Goal: Task Accomplishment & Management: Manage account settings

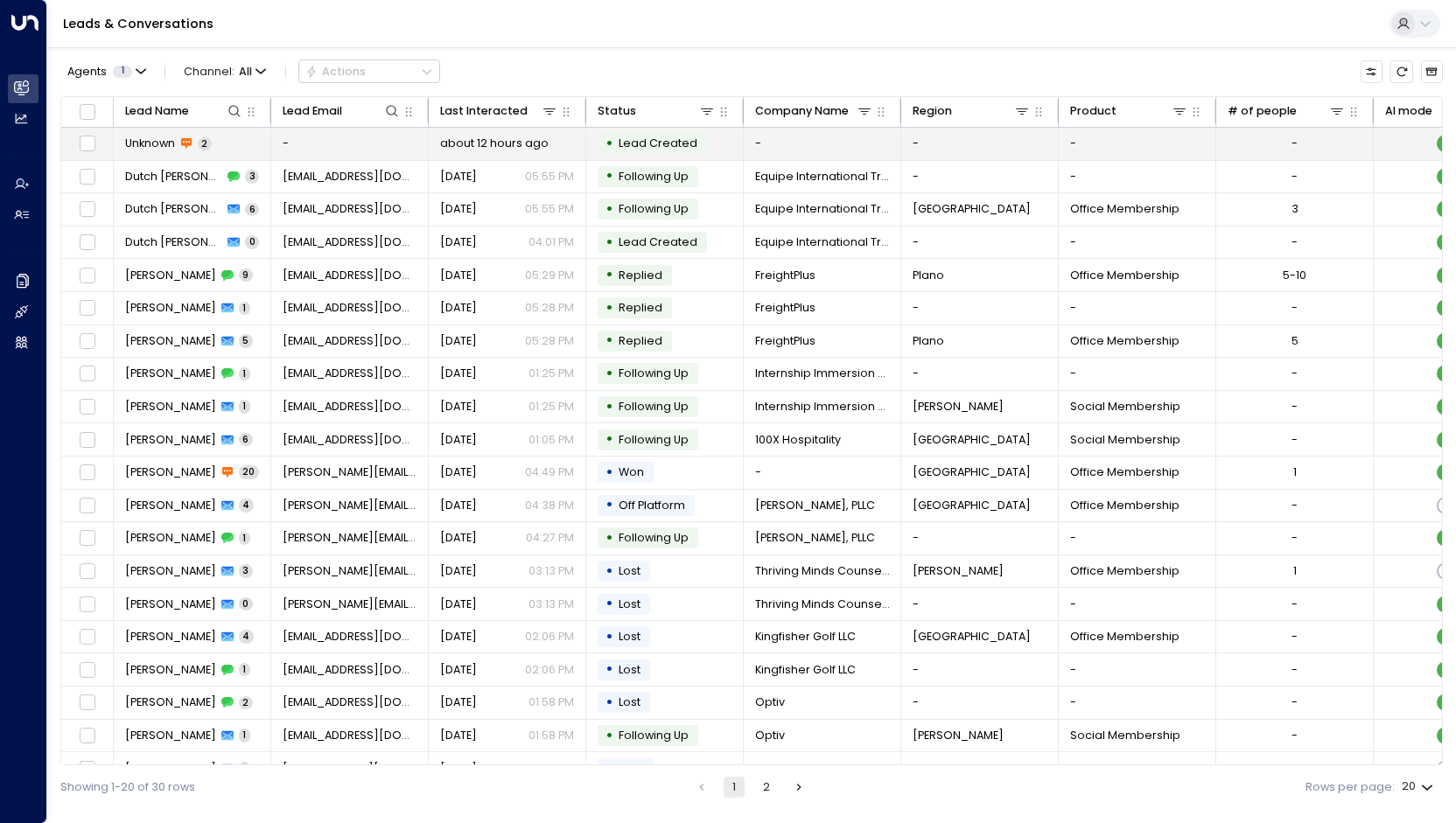
click at [207, 142] on span "2" at bounding box center [205, 143] width 14 height 13
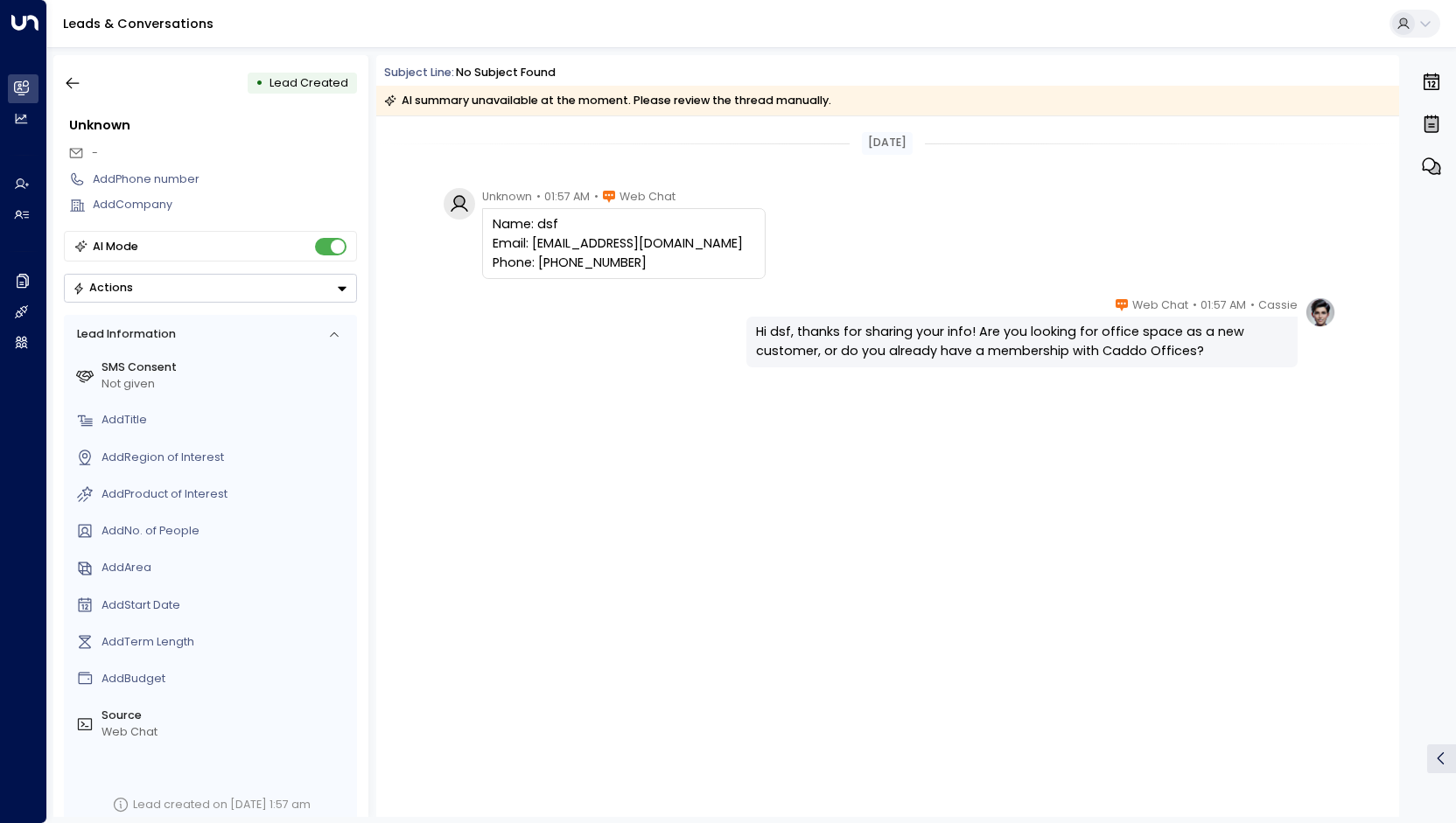
click at [1320, 317] on img at bounding box center [1321, 312] width 32 height 32
click at [77, 88] on icon "button" at bounding box center [73, 84] width 18 height 18
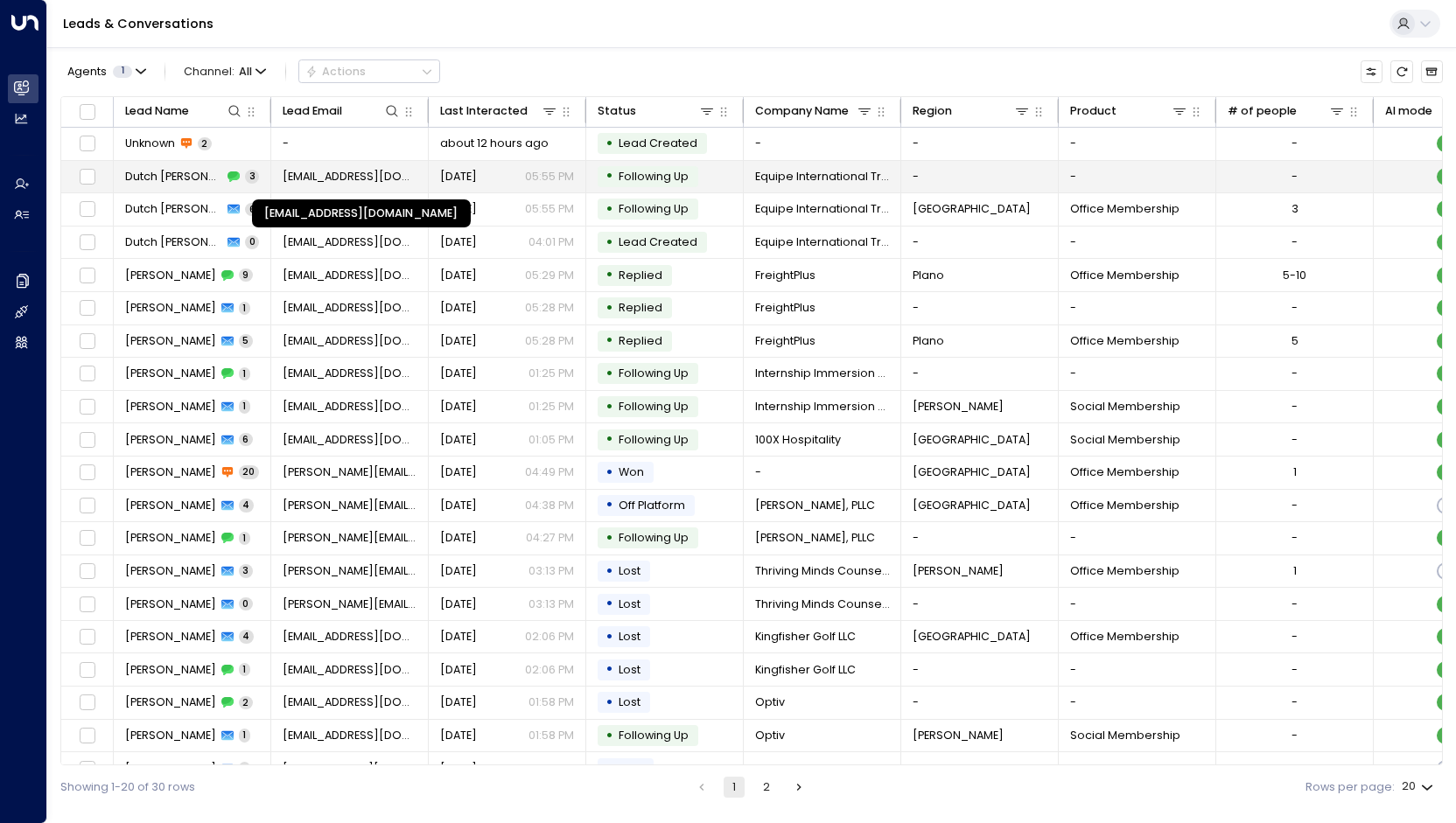
click at [376, 176] on span "[EMAIL_ADDRESS][DOMAIN_NAME]" at bounding box center [349, 177] width 135 height 16
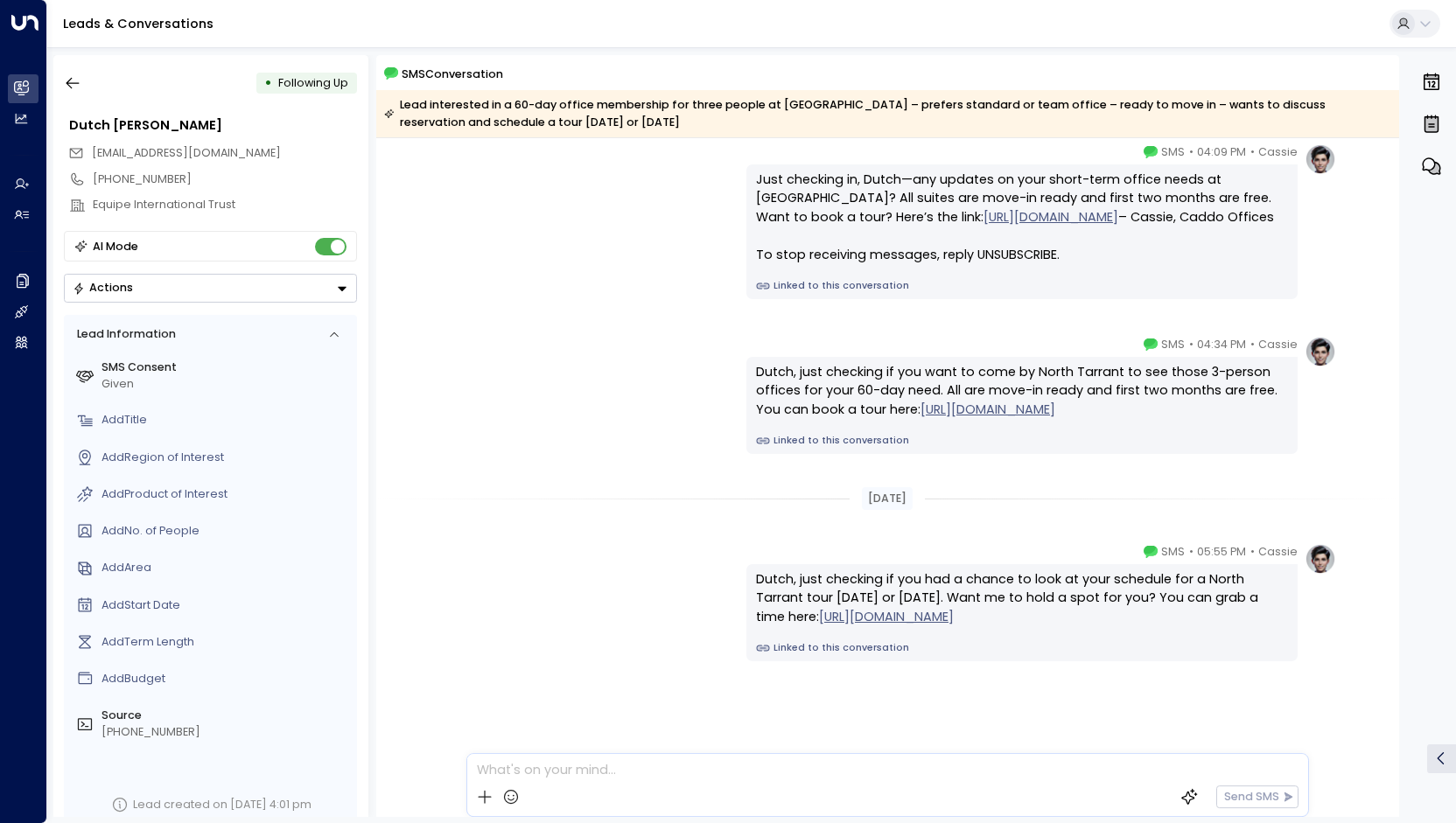
scroll to position [68, 0]
click at [77, 84] on icon "button" at bounding box center [73, 84] width 18 height 18
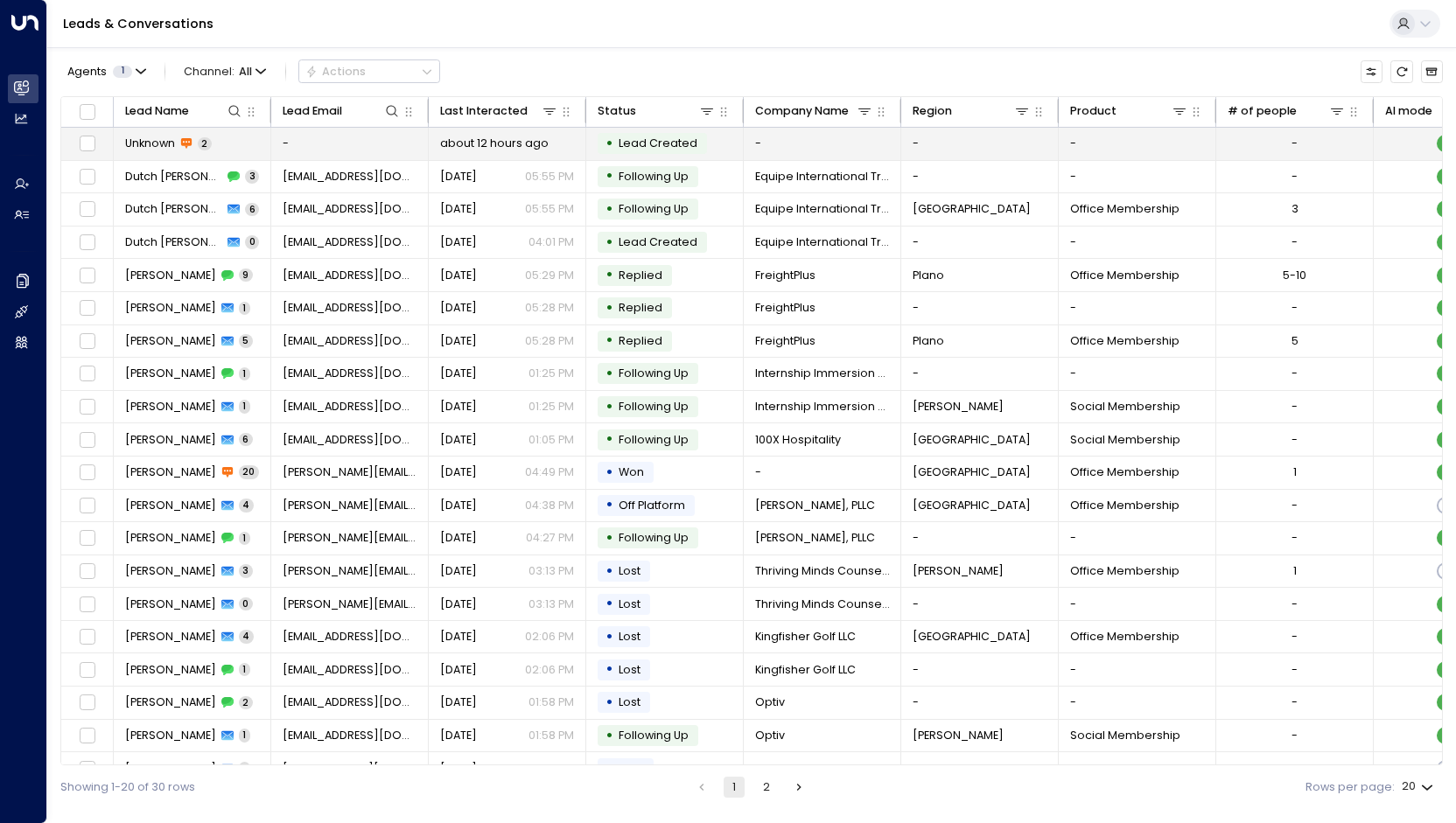
scroll to position [18, 0]
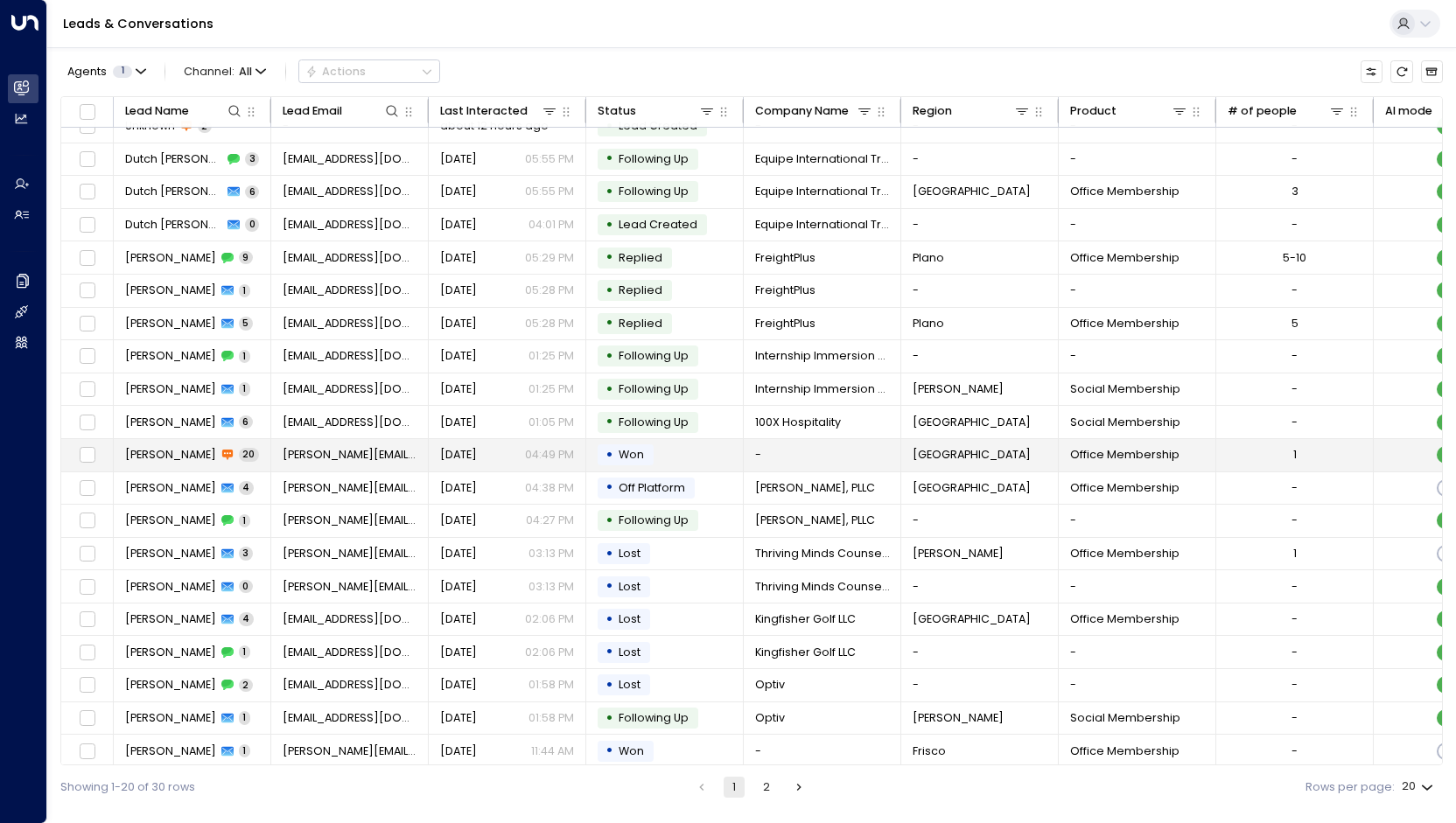
click at [231, 447] on td "[PERSON_NAME] 20" at bounding box center [192, 455] width 157 height 33
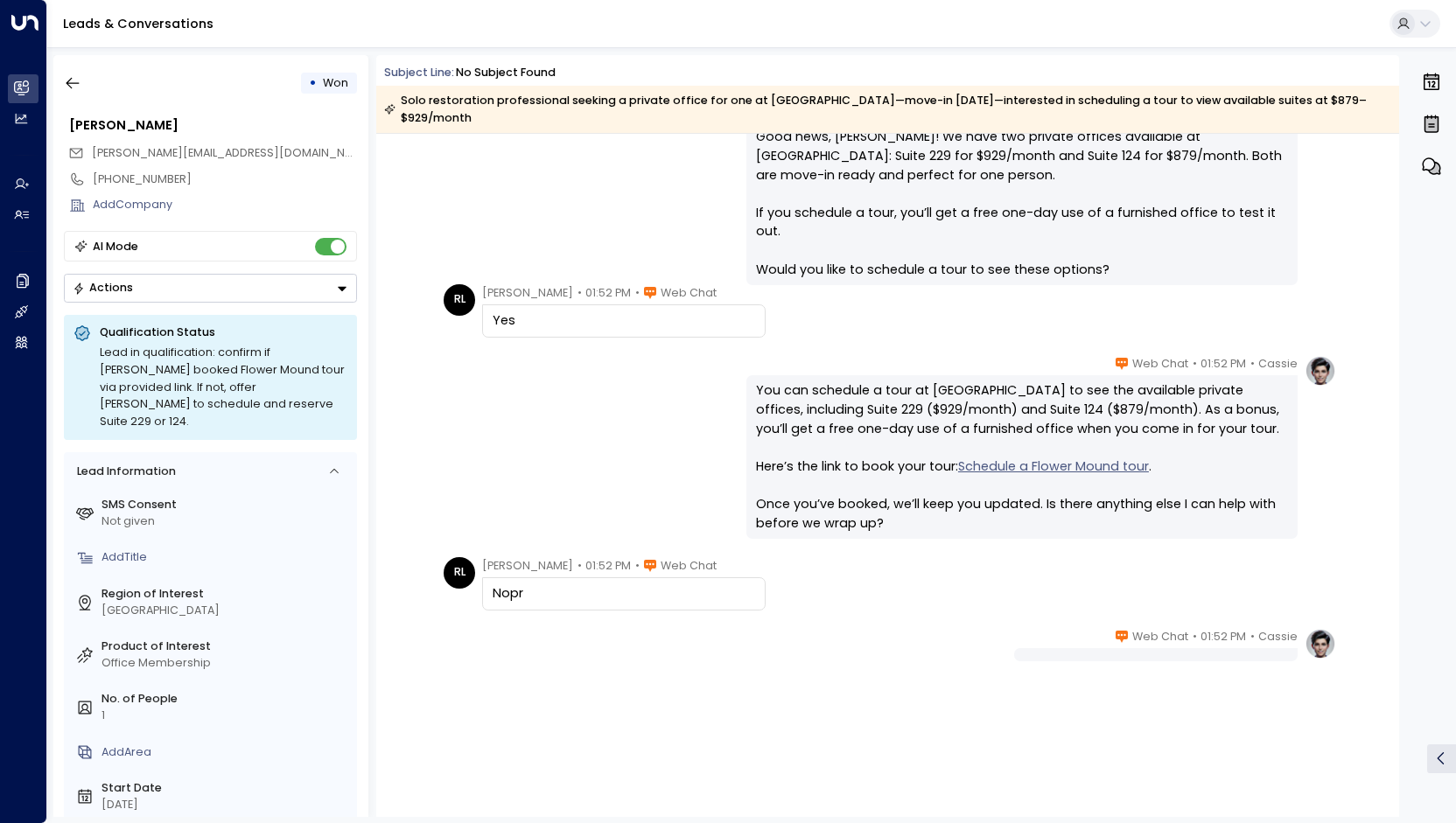
scroll to position [3175, 0]
click at [77, 90] on icon "button" at bounding box center [73, 84] width 18 height 18
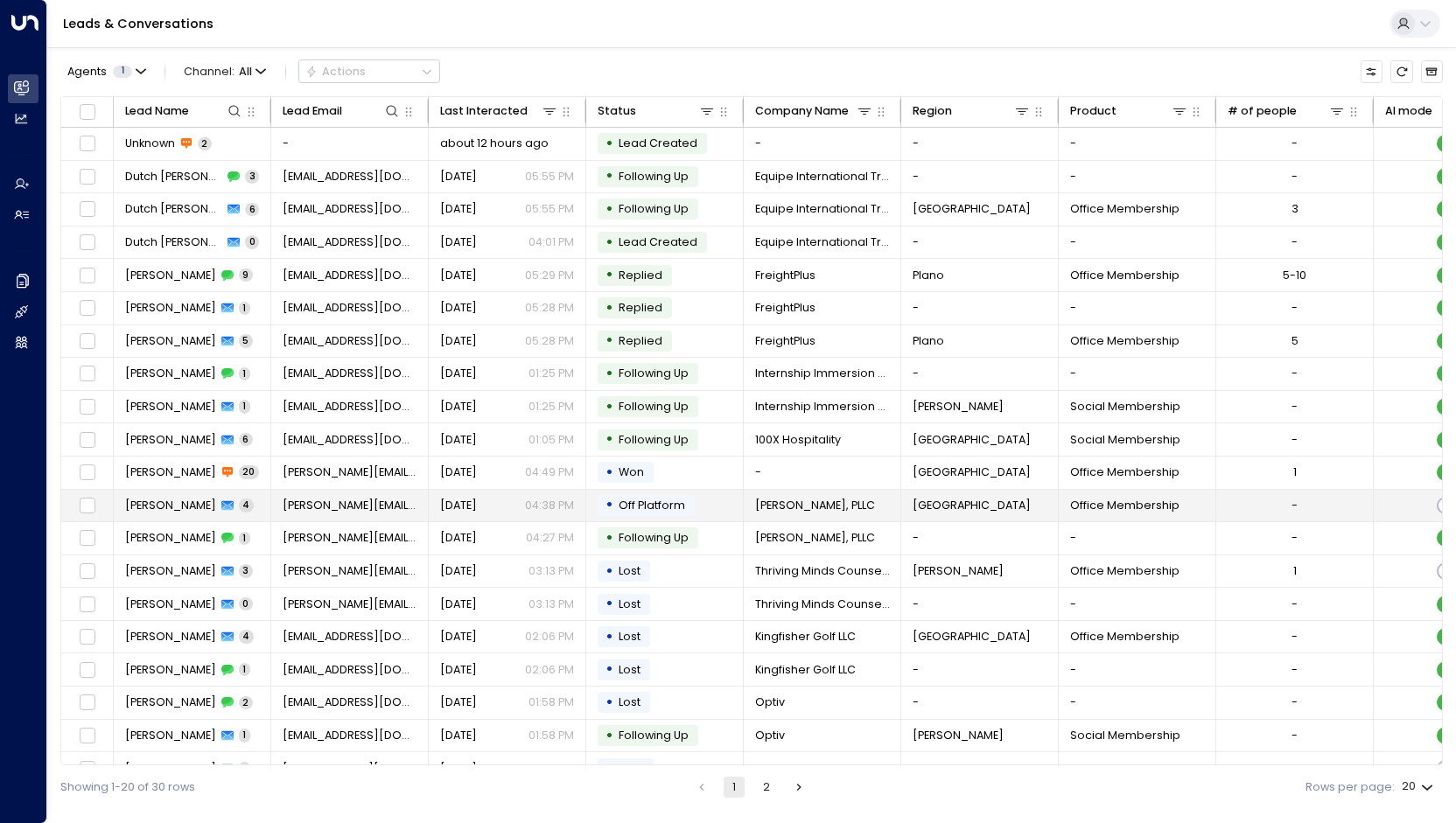
click at [660, 506] on span "Off Platform" at bounding box center [652, 505] width 67 height 15
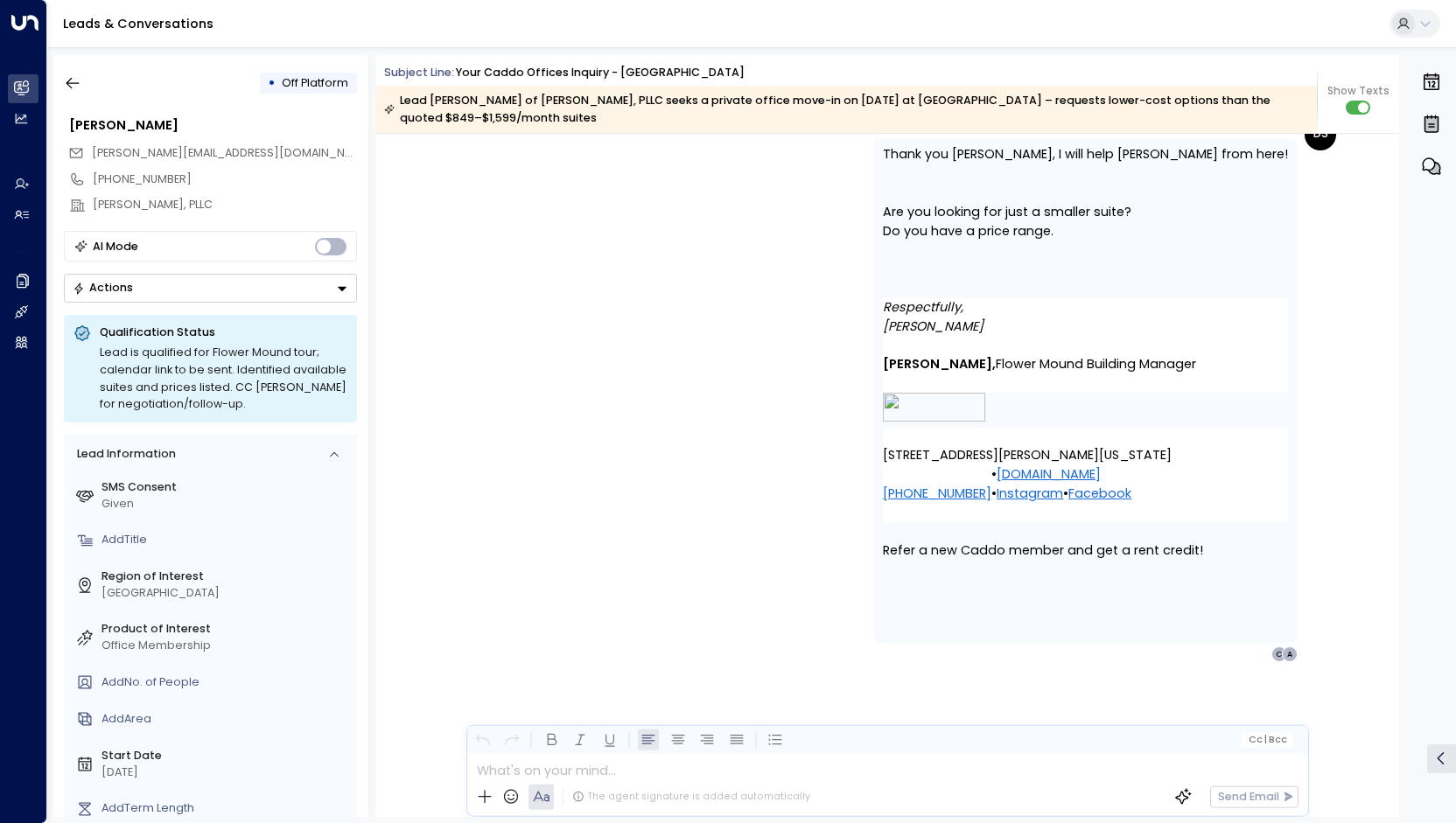
scroll to position [3648, 0]
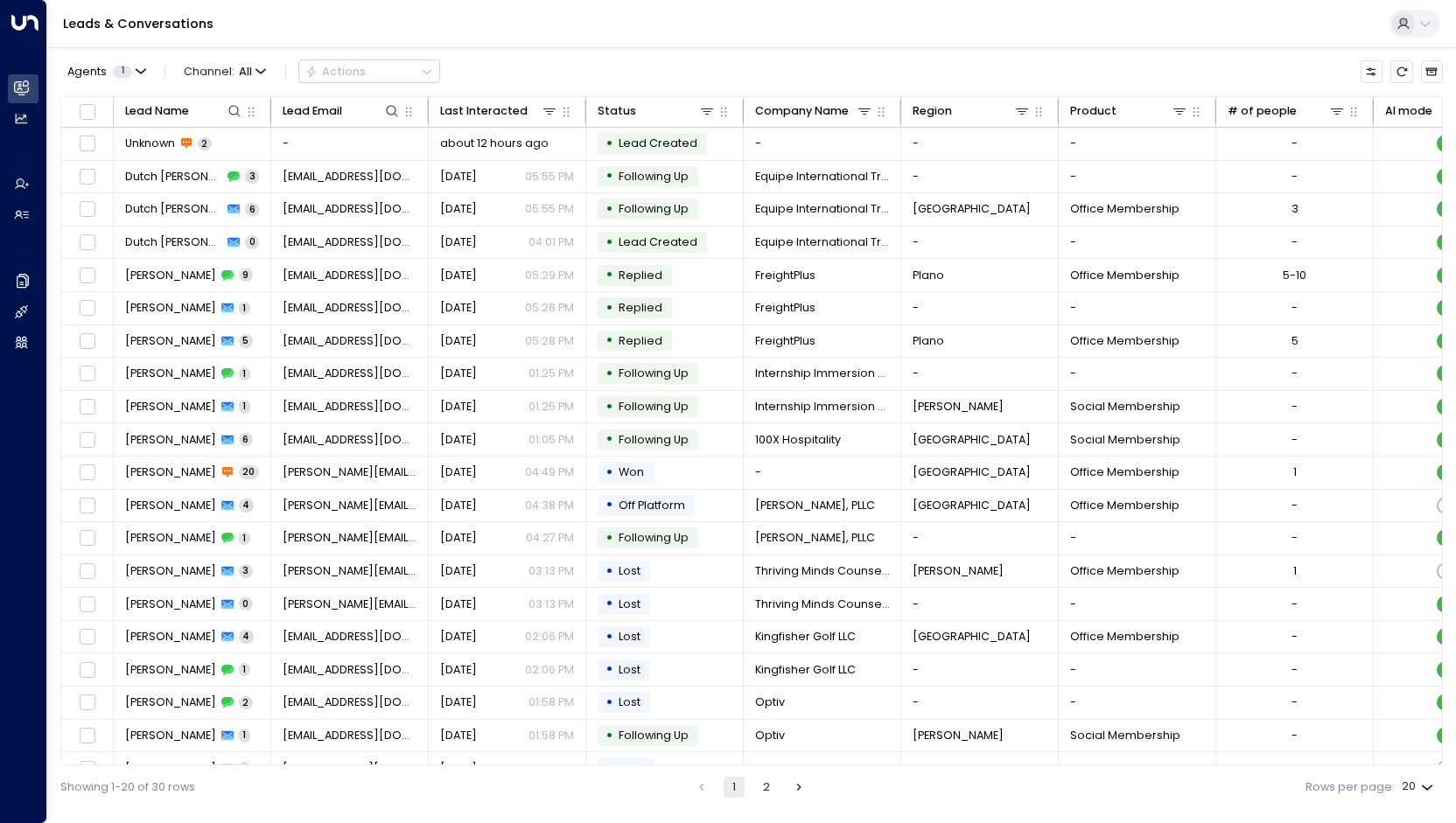
scroll to position [18, 0]
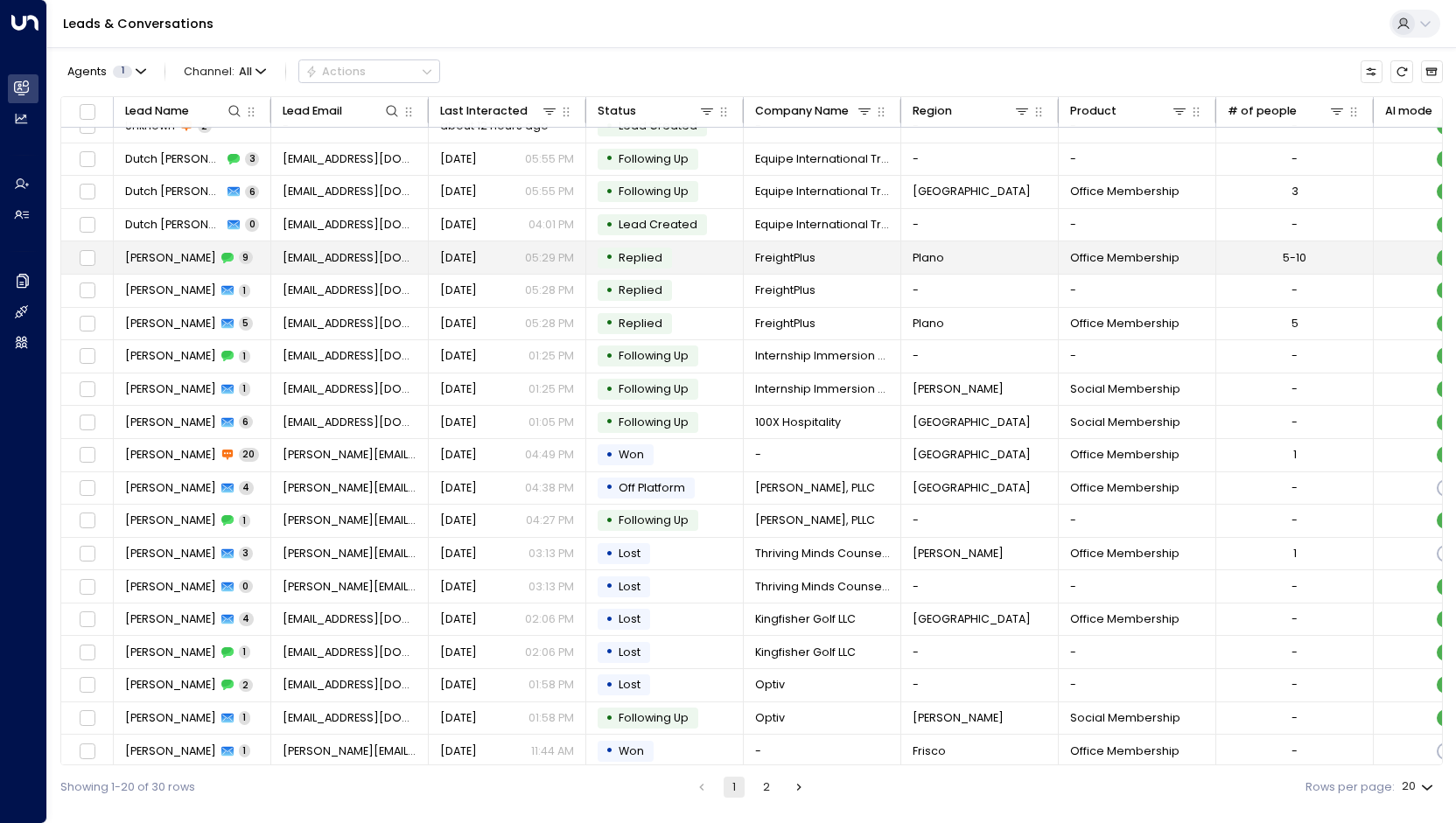
click at [426, 252] on td "[EMAIL_ADDRESS][DOMAIN_NAME]" at bounding box center [349, 257] width 157 height 33
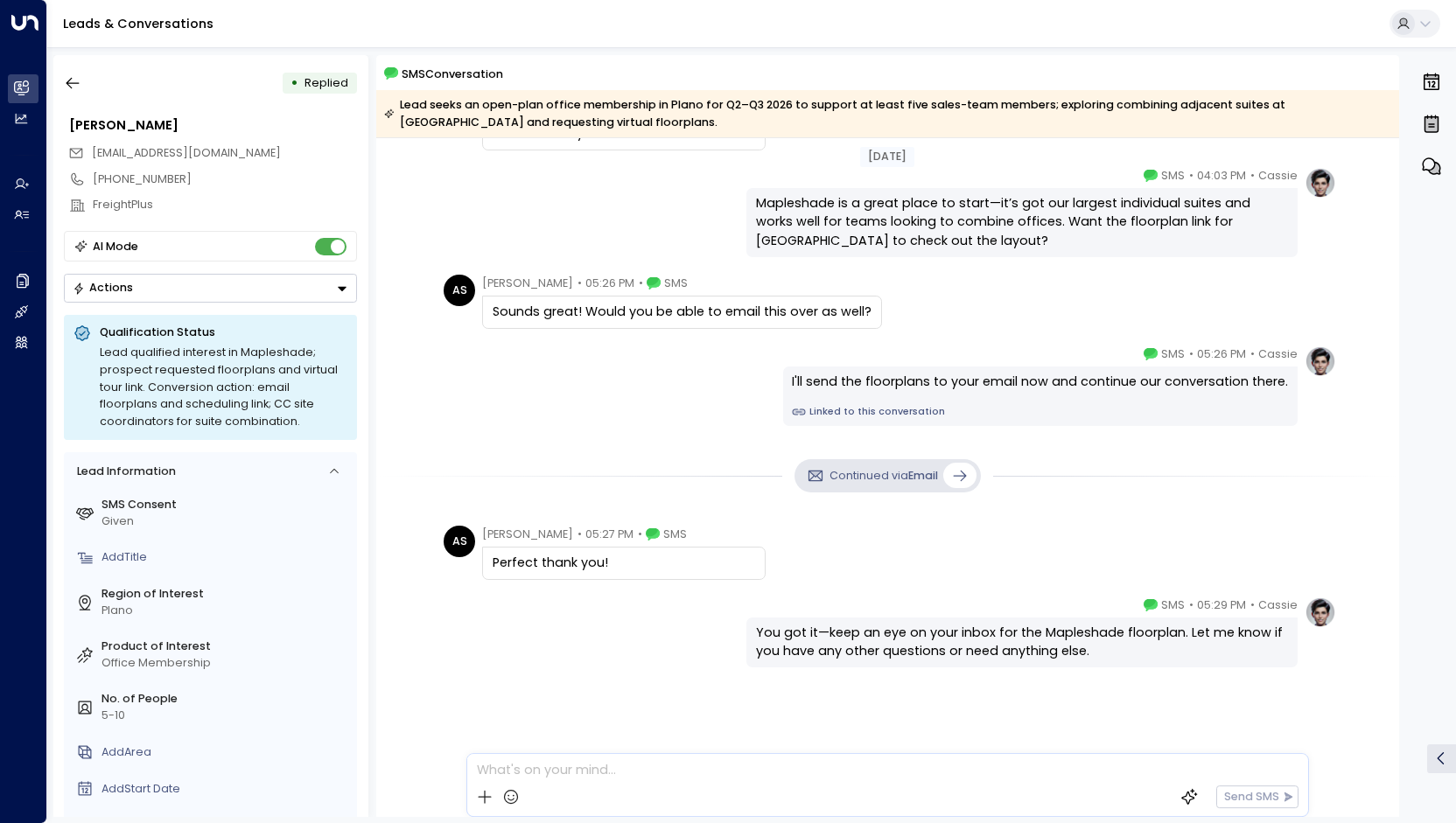
scroll to position [520, 0]
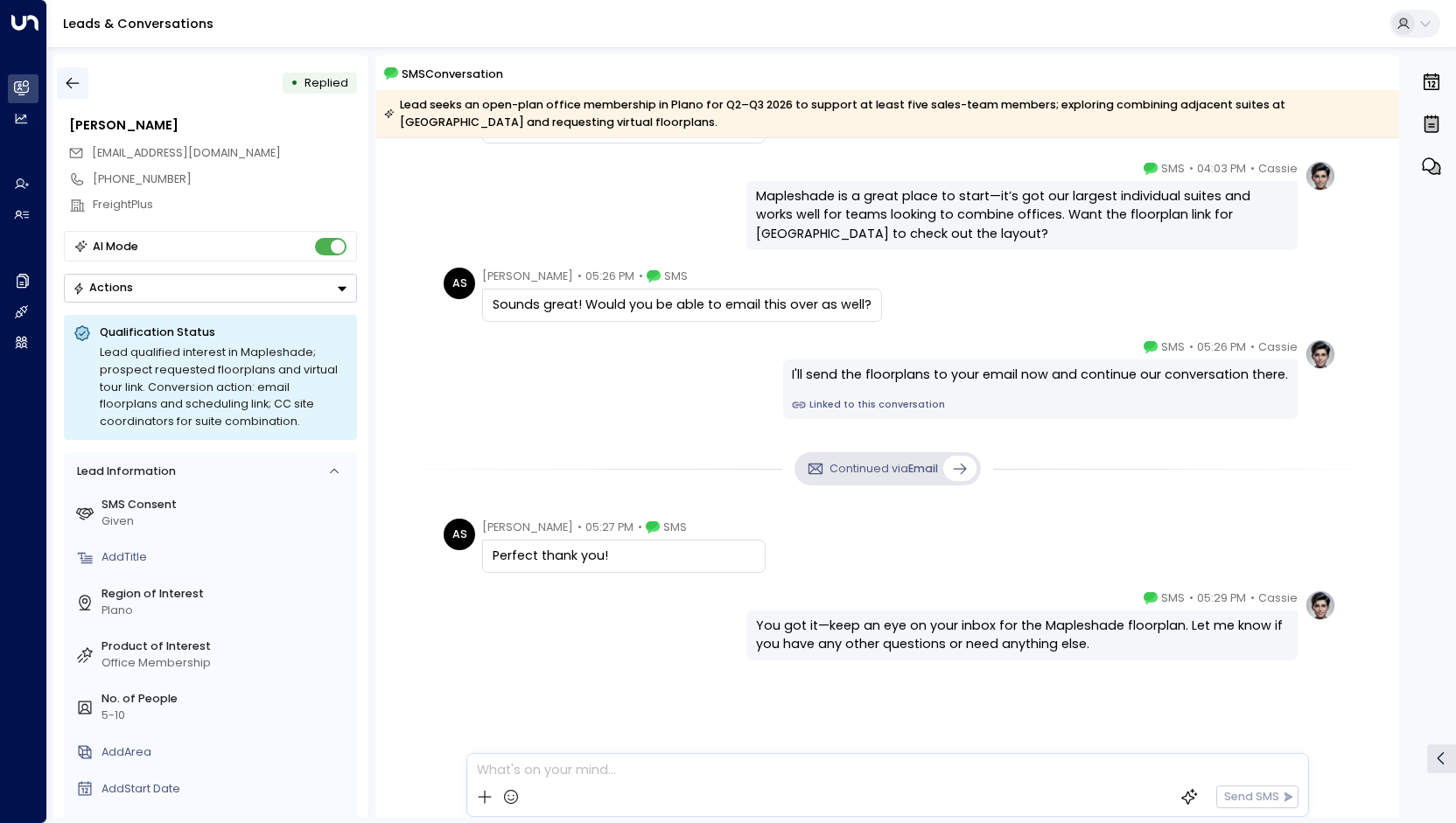
click at [81, 81] on icon "button" at bounding box center [73, 84] width 18 height 18
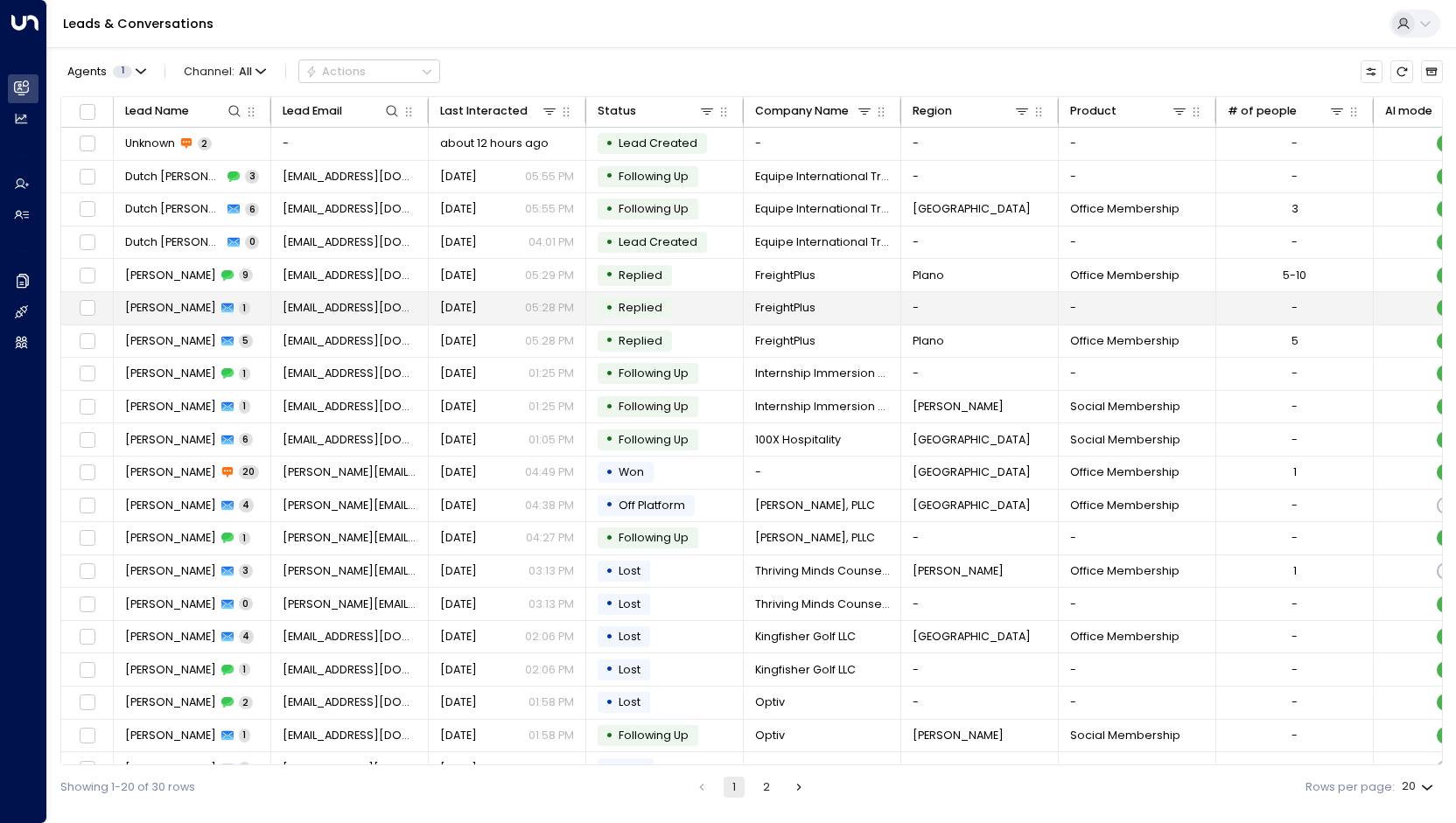
click at [311, 303] on span "[EMAIL_ADDRESS][DOMAIN_NAME]" at bounding box center [349, 308] width 135 height 16
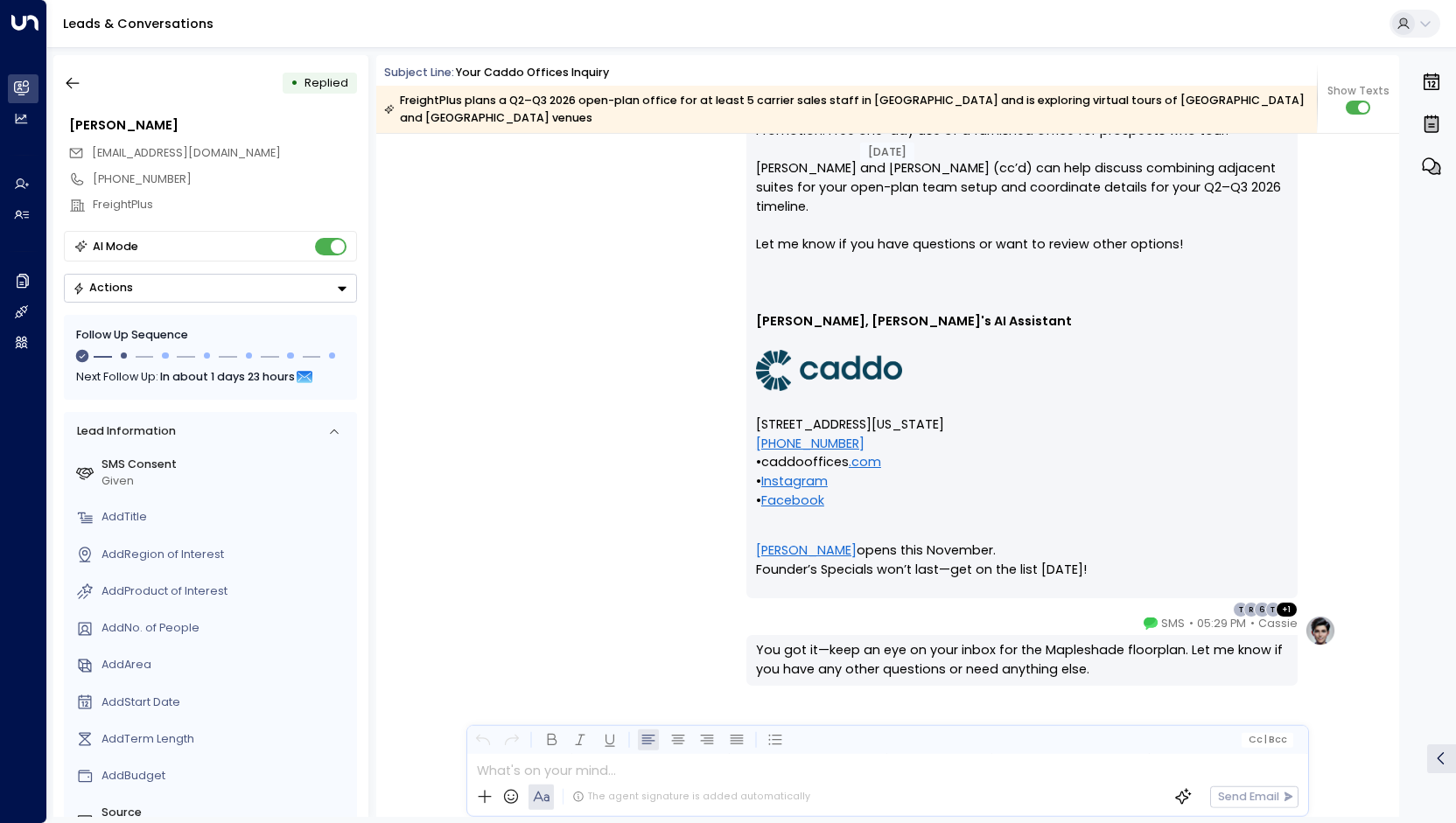
scroll to position [3576, 0]
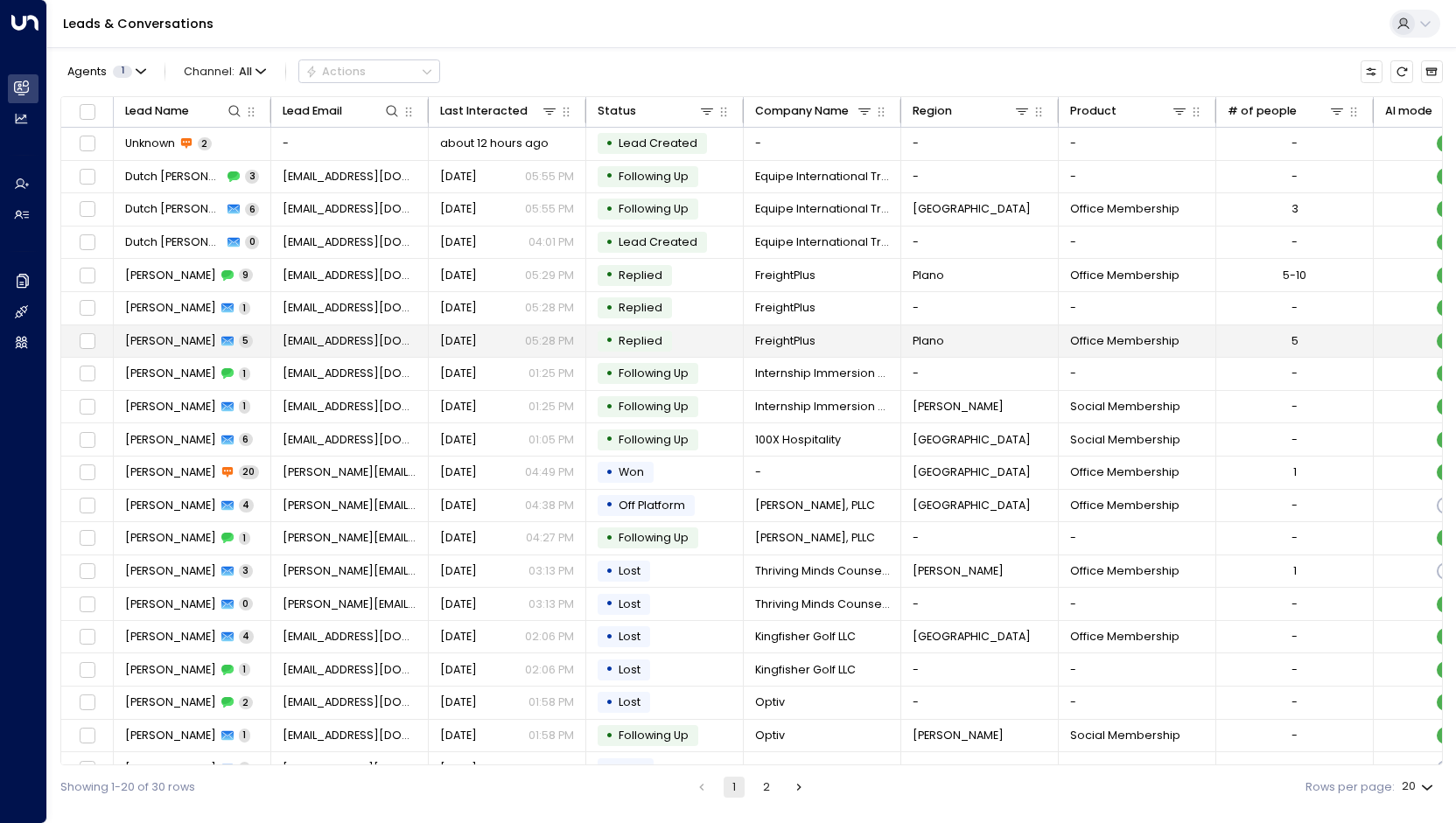
click at [245, 333] on td "[PERSON_NAME] 5" at bounding box center [192, 341] width 157 height 33
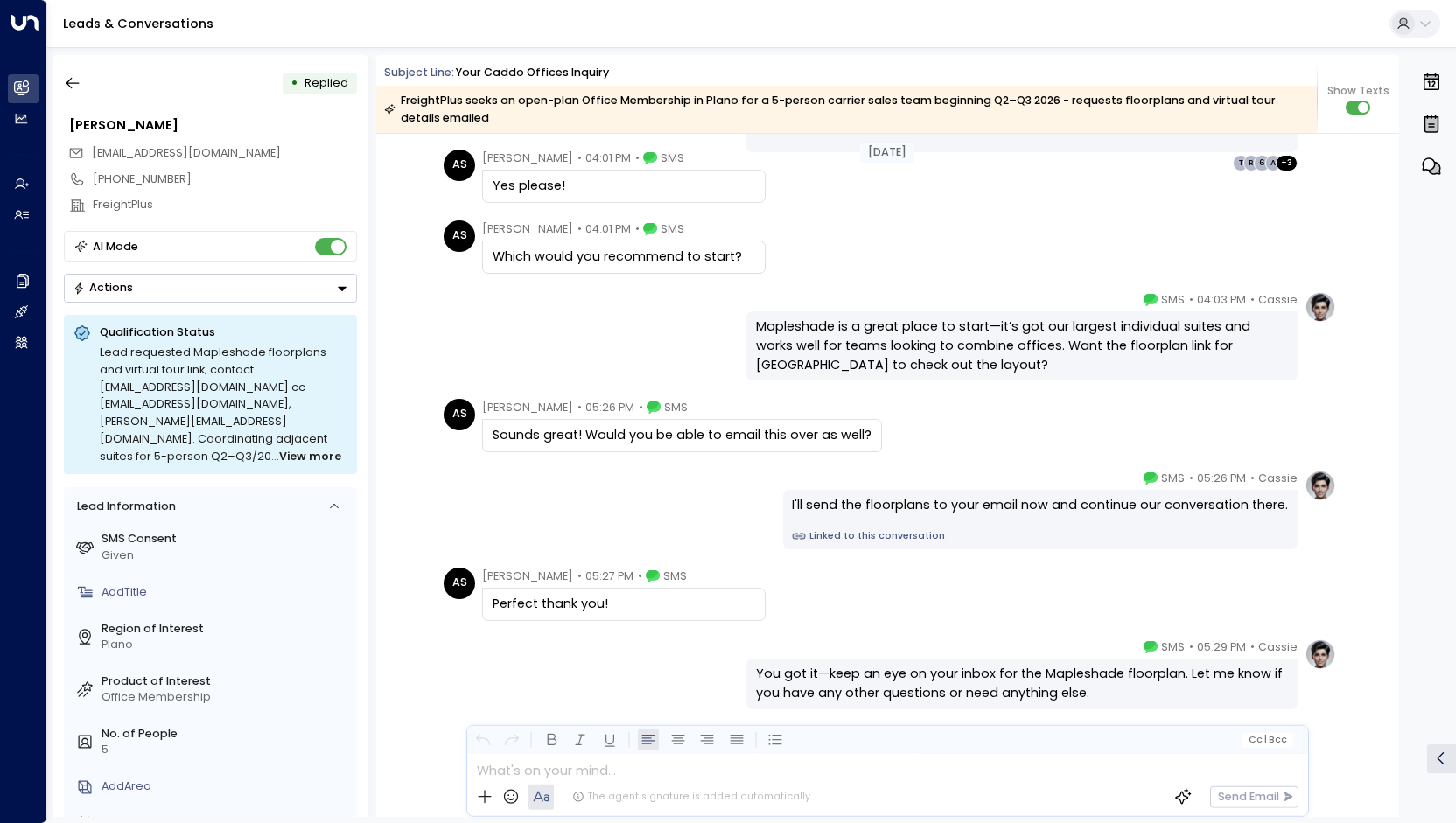
scroll to position [4634, 0]
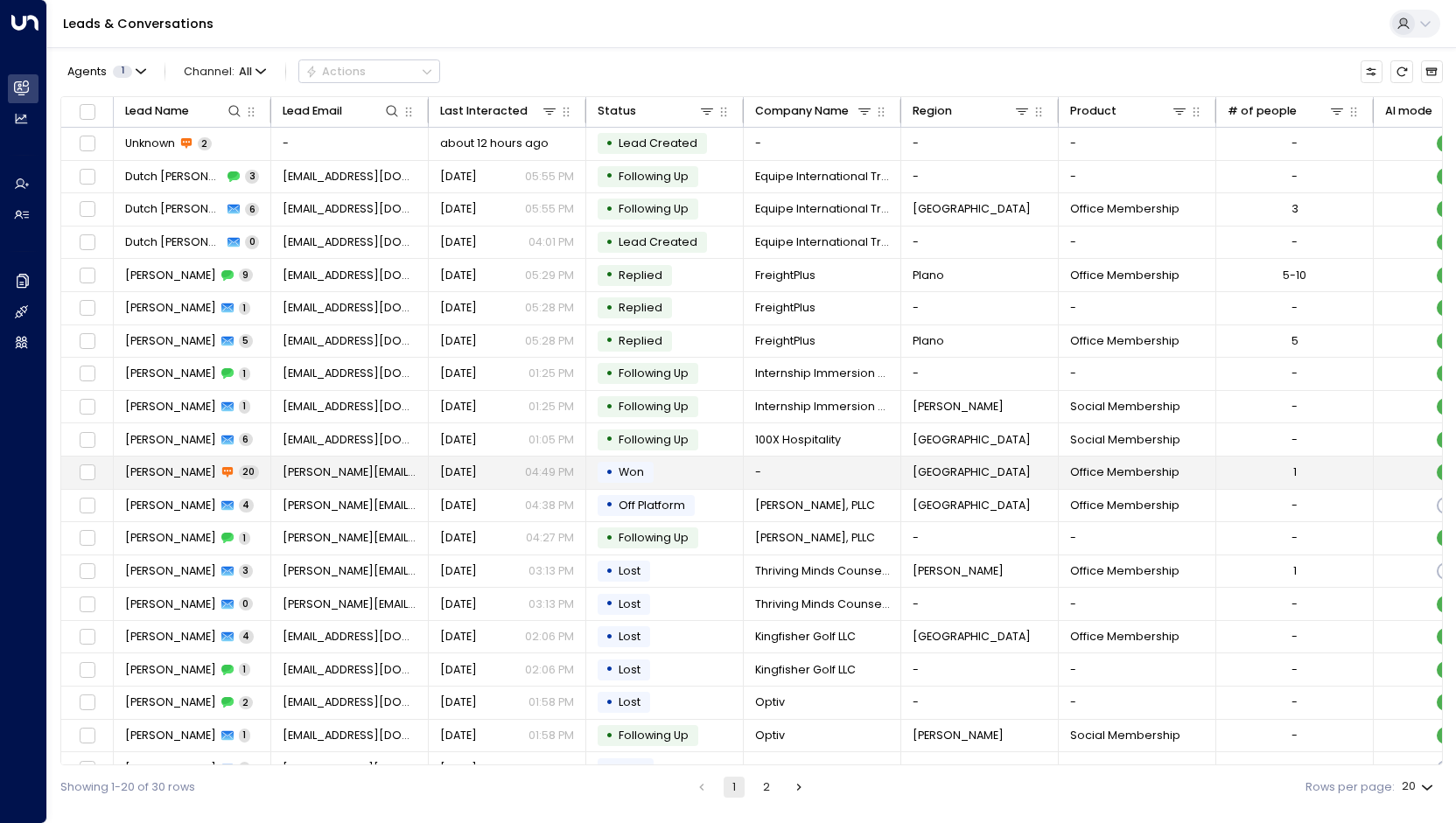
click at [238, 462] on td "[PERSON_NAME] 20" at bounding box center [192, 472] width 157 height 33
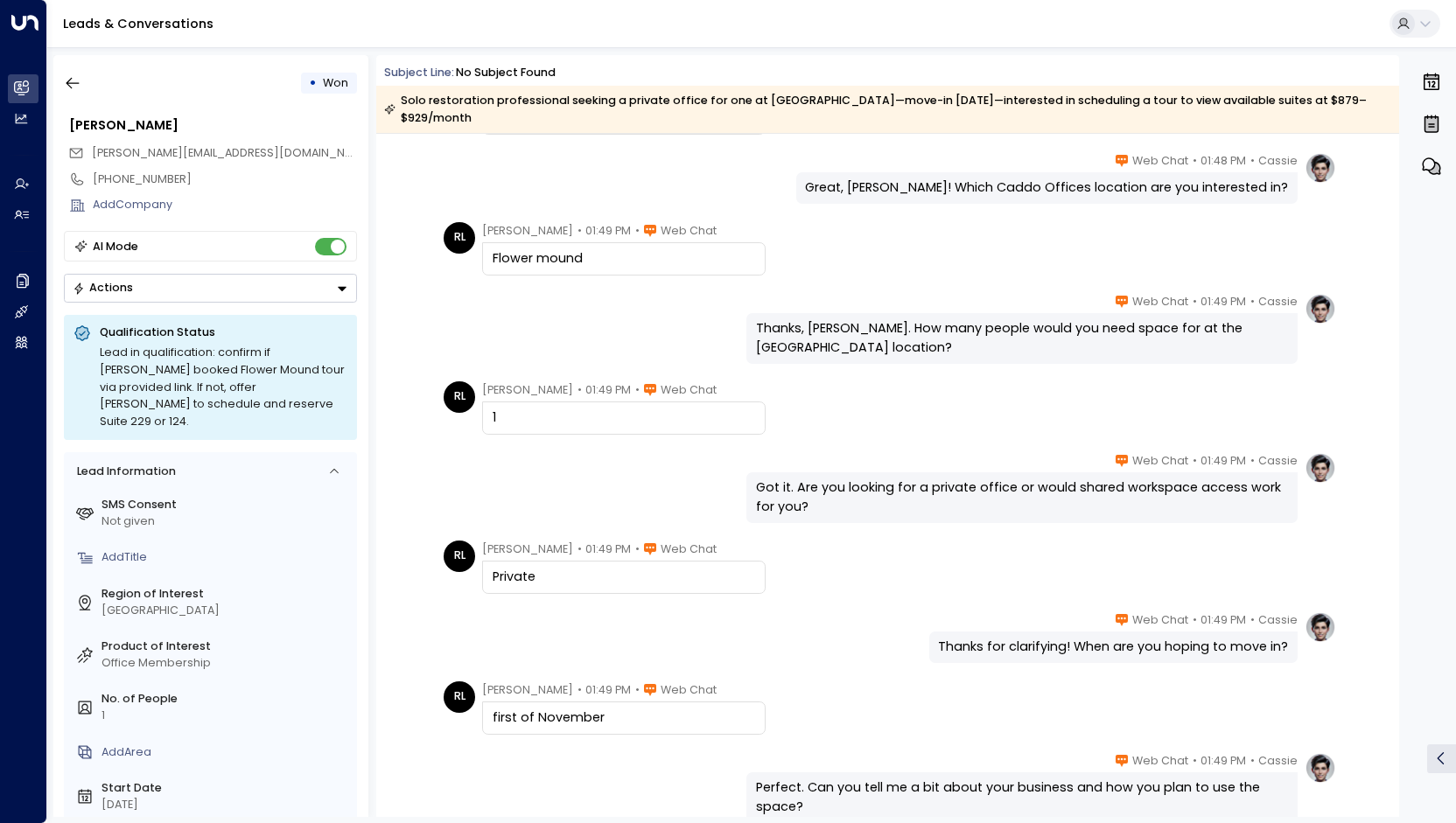
scroll to position [320, 0]
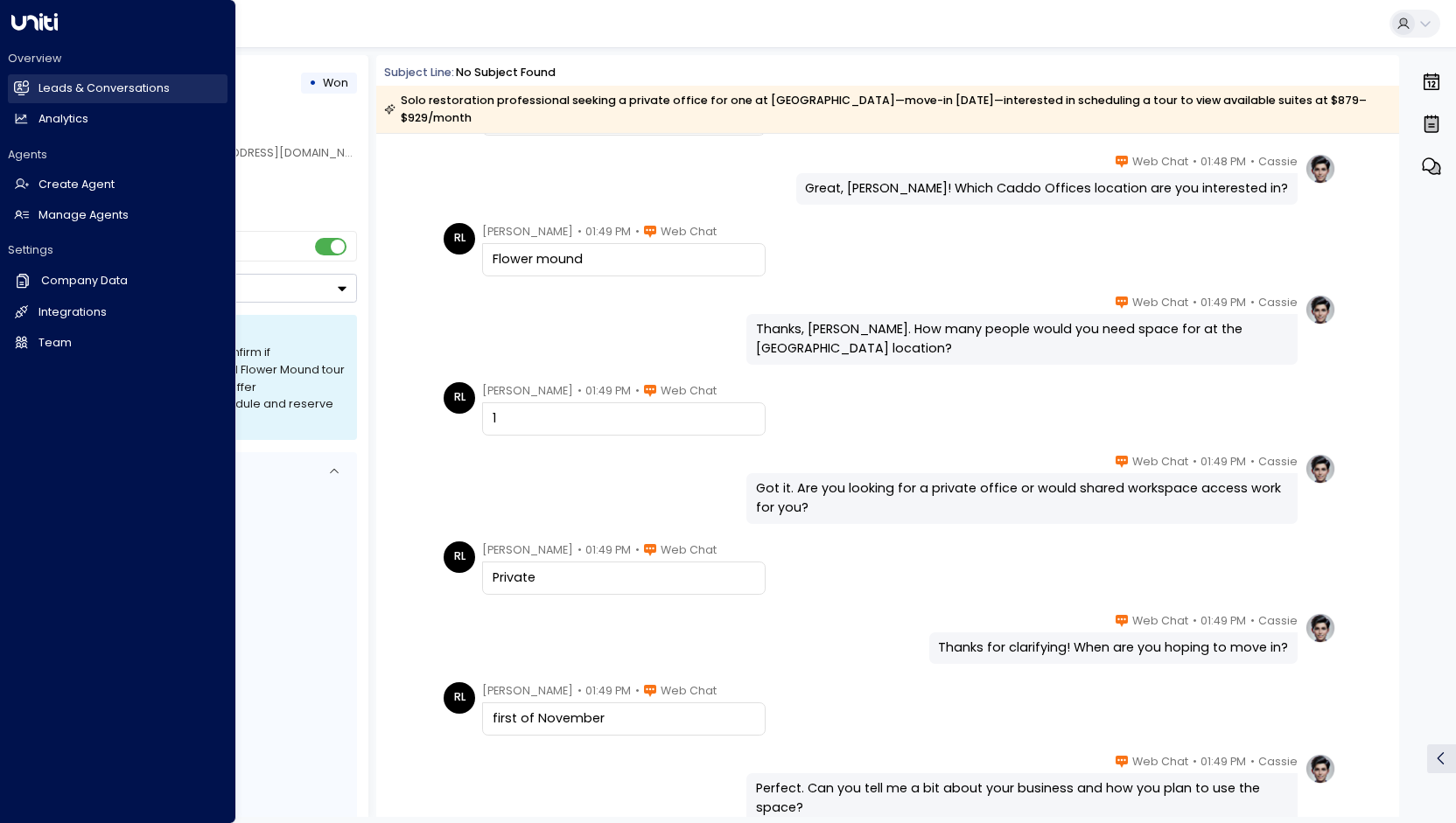
click at [29, 86] on link "Leads & Conversations Leads & Conversations" at bounding box center [118, 89] width 220 height 29
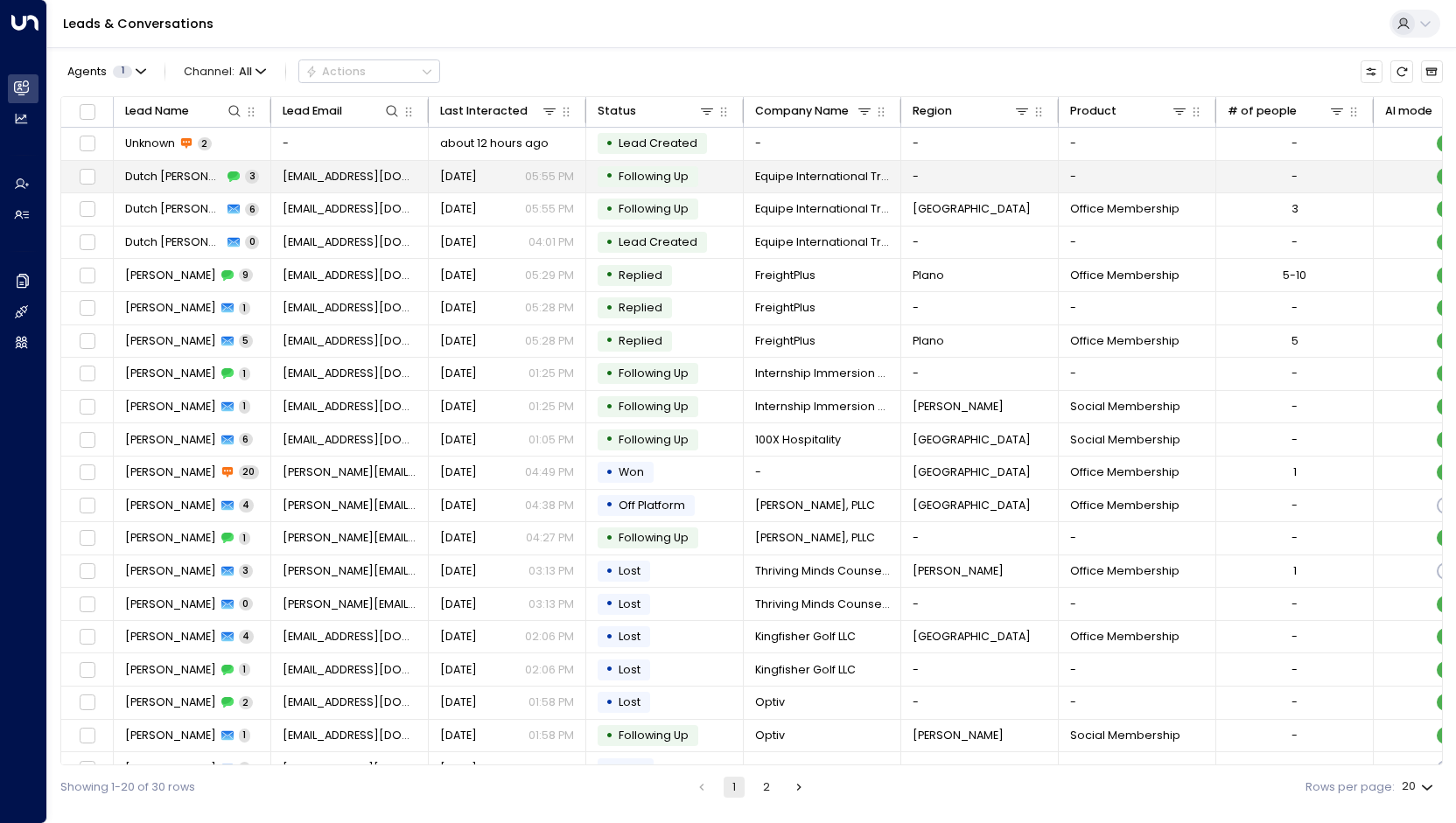
scroll to position [18, 0]
